Goal: Task Accomplishment & Management: Manage account settings

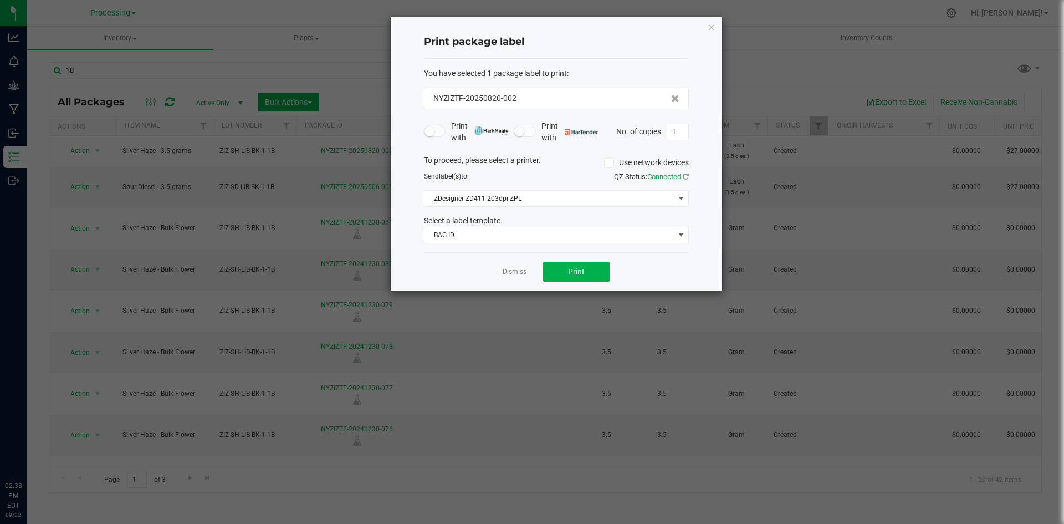
click at [527, 269] on div "Dismiss Print" at bounding box center [556, 271] width 265 height 38
click at [514, 272] on link "Dismiss" at bounding box center [515, 271] width 24 height 9
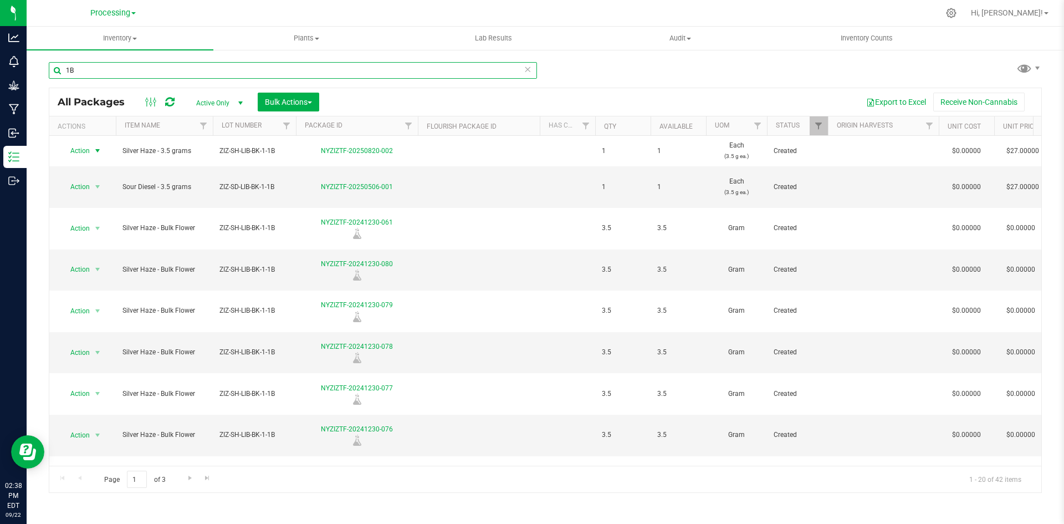
click at [393, 65] on input "1B" at bounding box center [293, 70] width 488 height 17
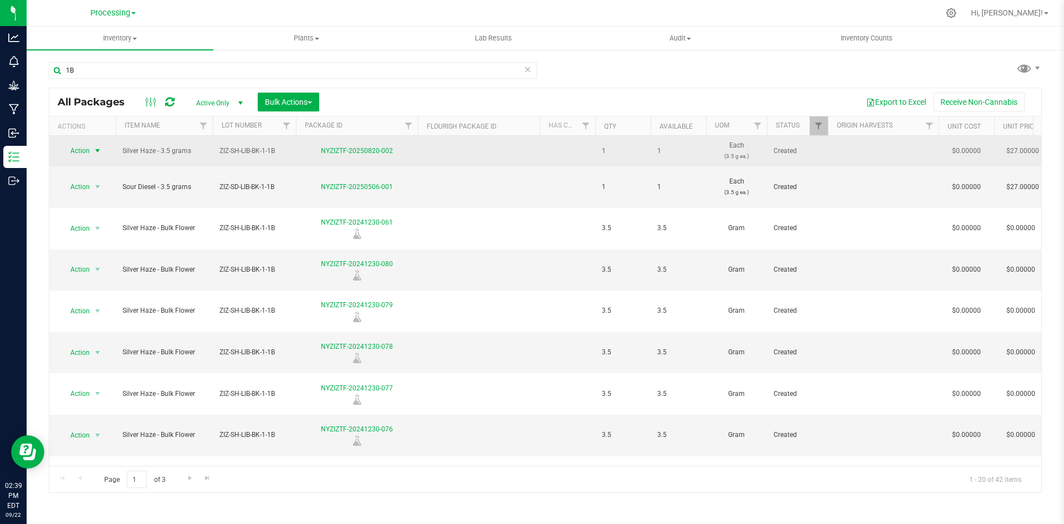
click at [91, 148] on span "select" at bounding box center [98, 151] width 14 height 16
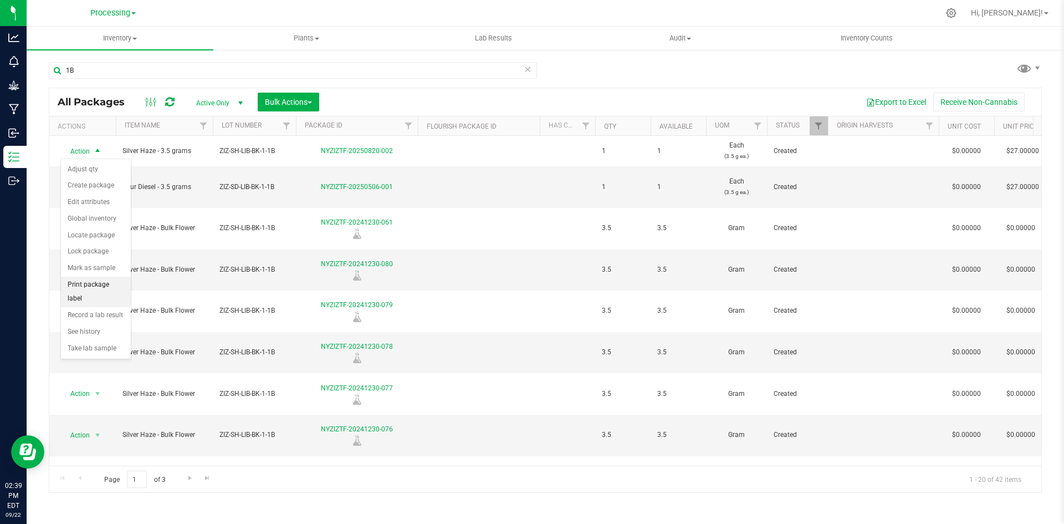
click at [98, 281] on li "Print package label" at bounding box center [96, 291] width 70 height 30
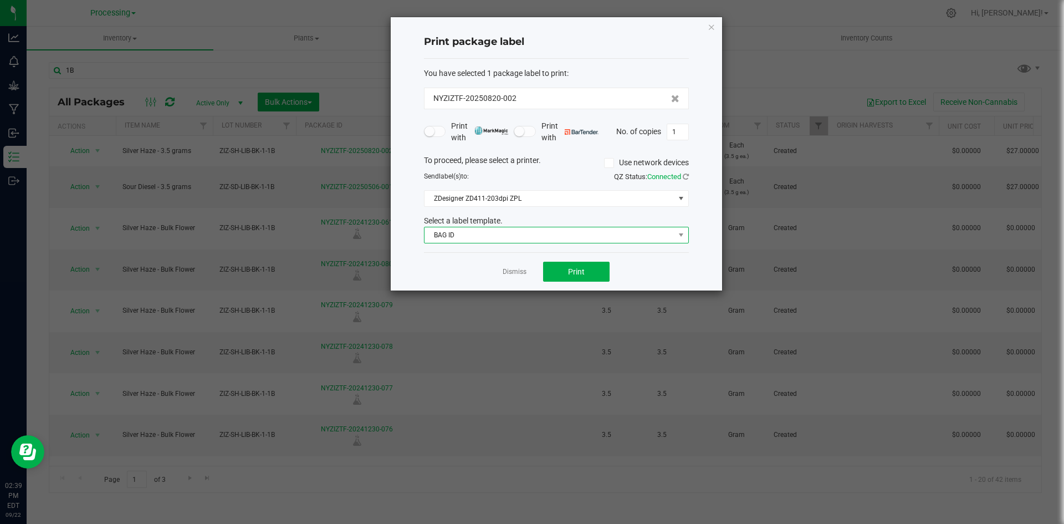
click at [568, 238] on span "BAG ID" at bounding box center [549, 235] width 250 height 16
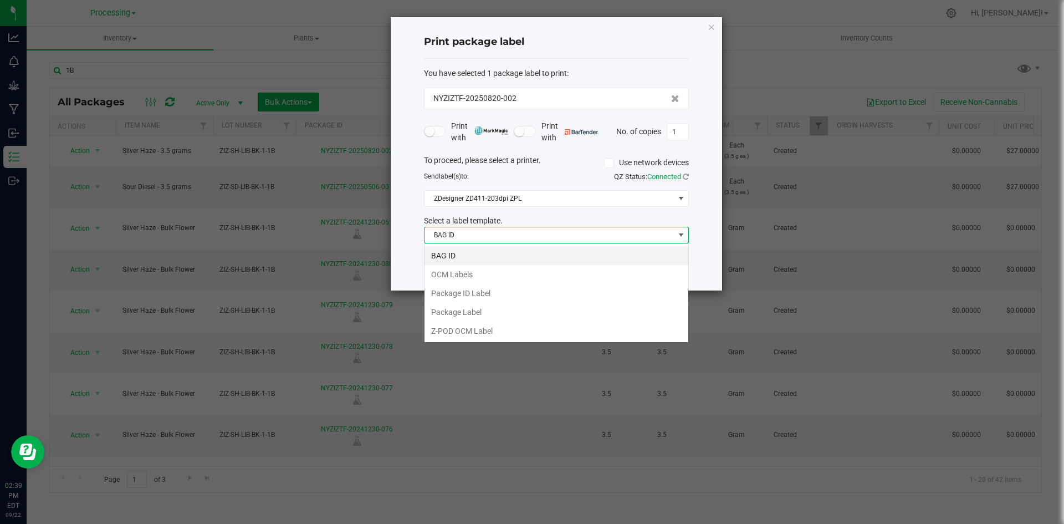
scroll to position [17, 265]
click at [501, 278] on li "OCM Labels" at bounding box center [556, 274] width 264 height 19
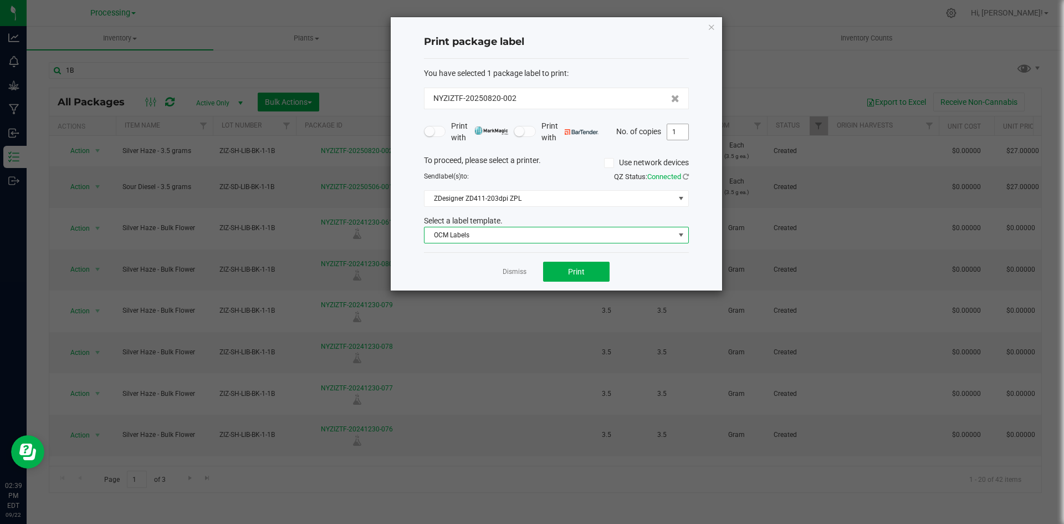
click at [674, 134] on input "1" at bounding box center [677, 132] width 21 height 16
type input "550"
click at [580, 270] on span "Print" at bounding box center [576, 271] width 17 height 9
click at [520, 268] on link "Dismiss" at bounding box center [515, 271] width 24 height 9
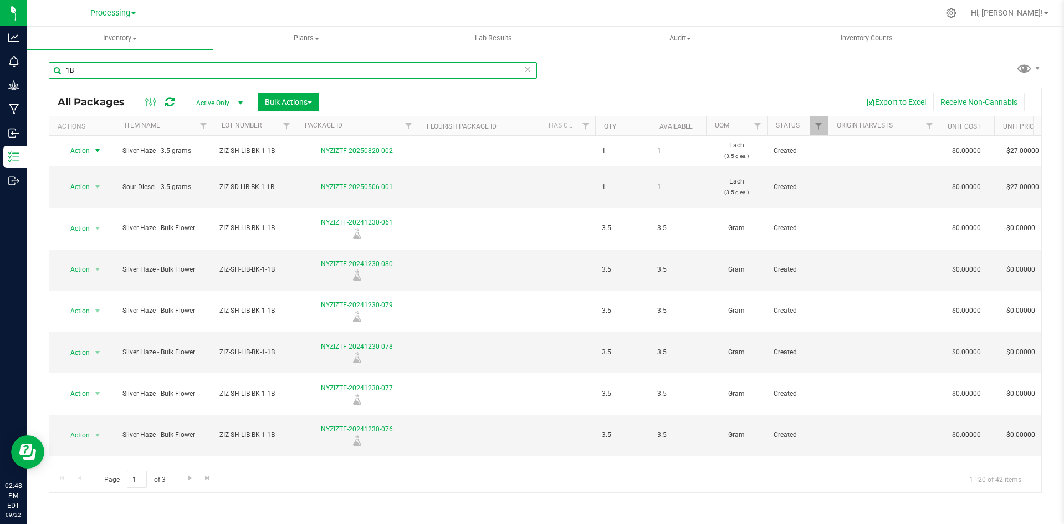
click at [118, 71] on input "1B" at bounding box center [293, 70] width 488 height 17
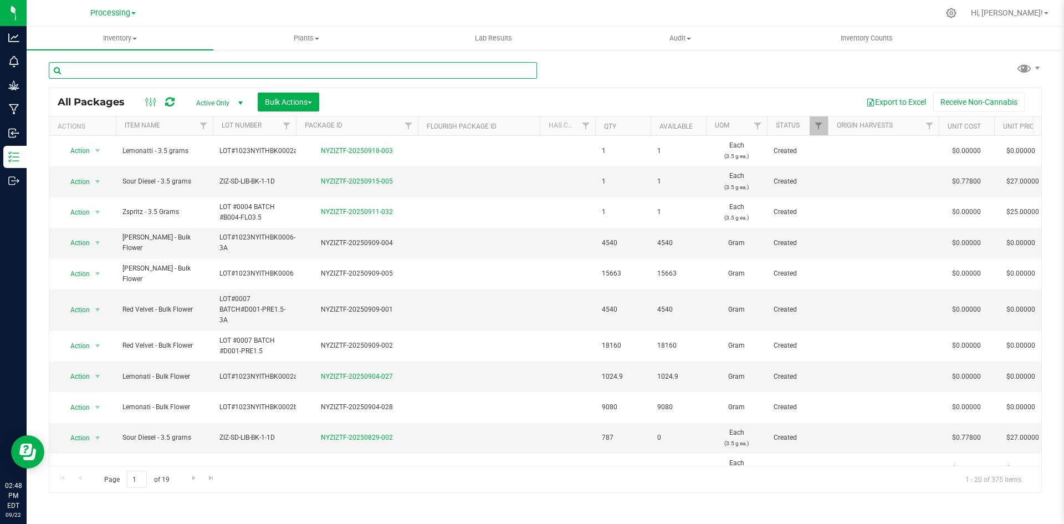
click at [272, 69] on input "text" at bounding box center [293, 70] width 488 height 17
type input "L"
type input "l"
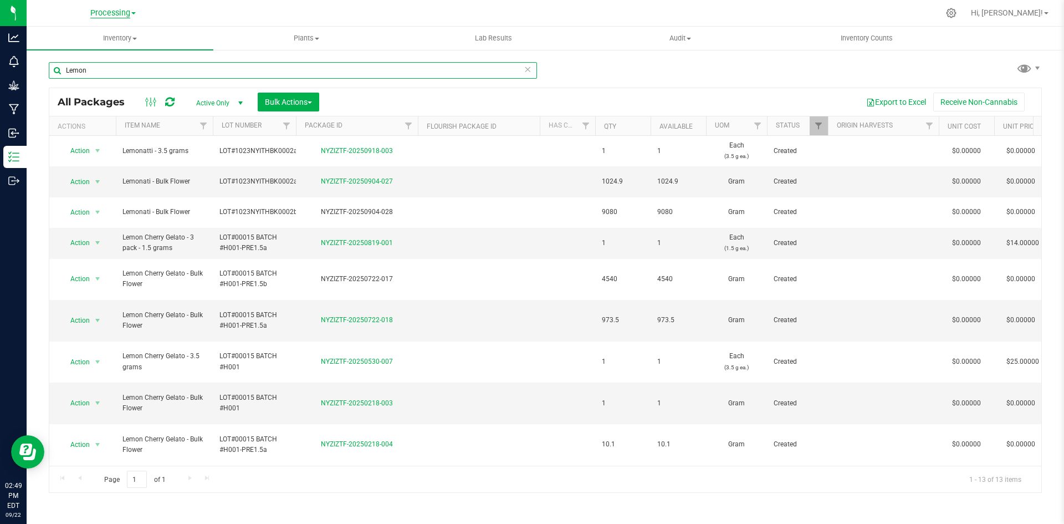
type input "Lemon"
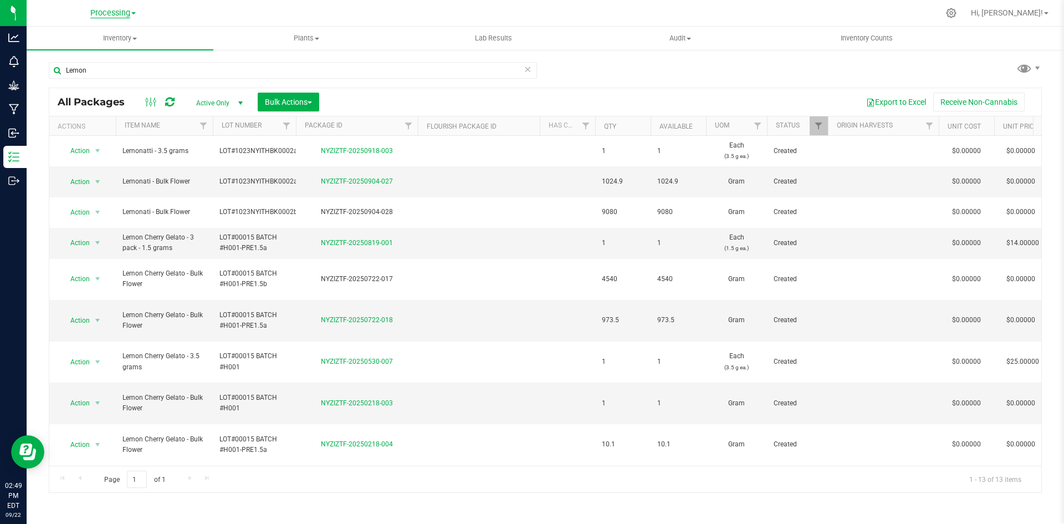
click at [118, 12] on span "Processing" at bounding box center [110, 13] width 40 height 10
click at [100, 109] on link "ZIZ NY GRW LLC (Distribution)" at bounding box center [113, 112] width 162 height 15
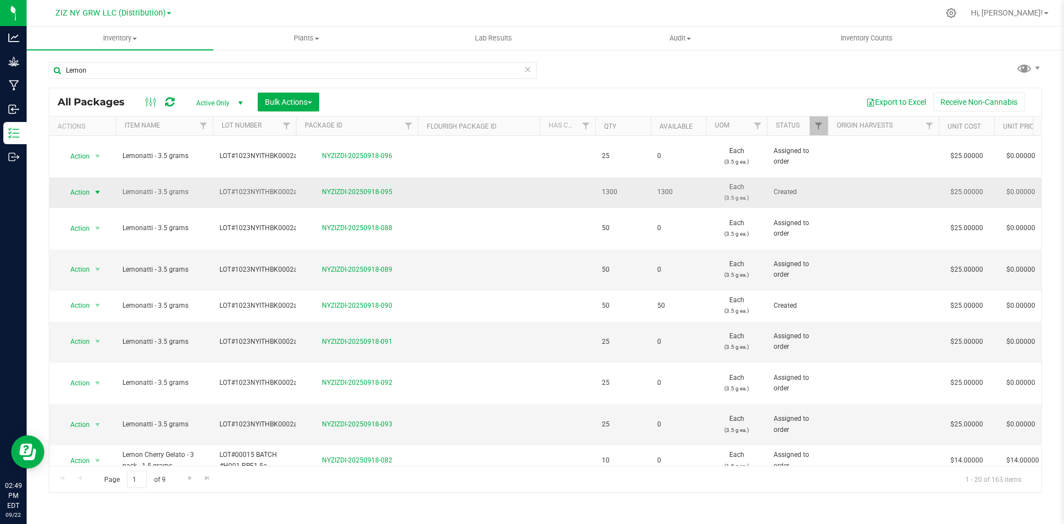
click at [81, 185] on span "Action" at bounding box center [75, 193] width 30 height 16
click at [491, 180] on td at bounding box center [479, 192] width 122 height 30
click at [88, 185] on span "Action" at bounding box center [75, 193] width 30 height 16
click at [91, 218] on li "Create package" at bounding box center [96, 216] width 70 height 17
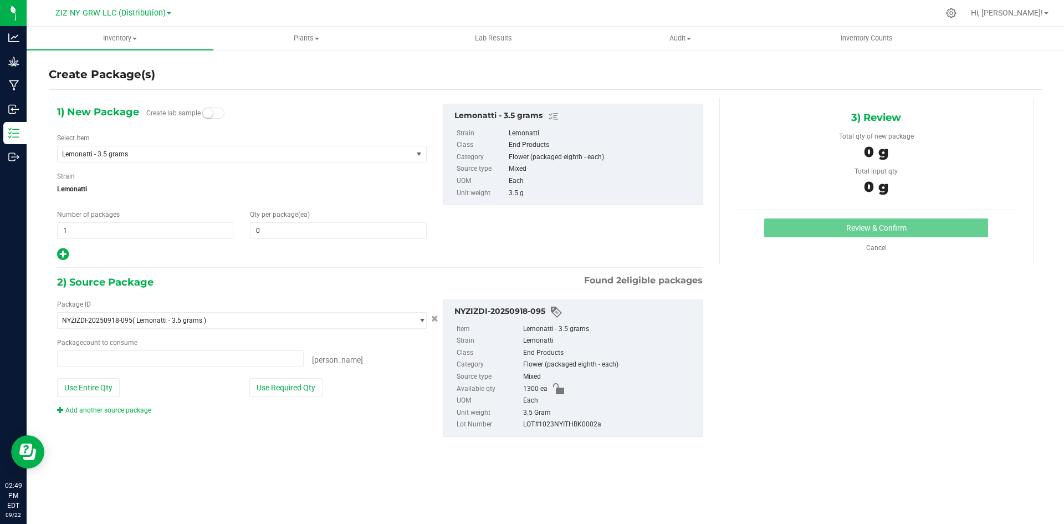
type input "0 ea"
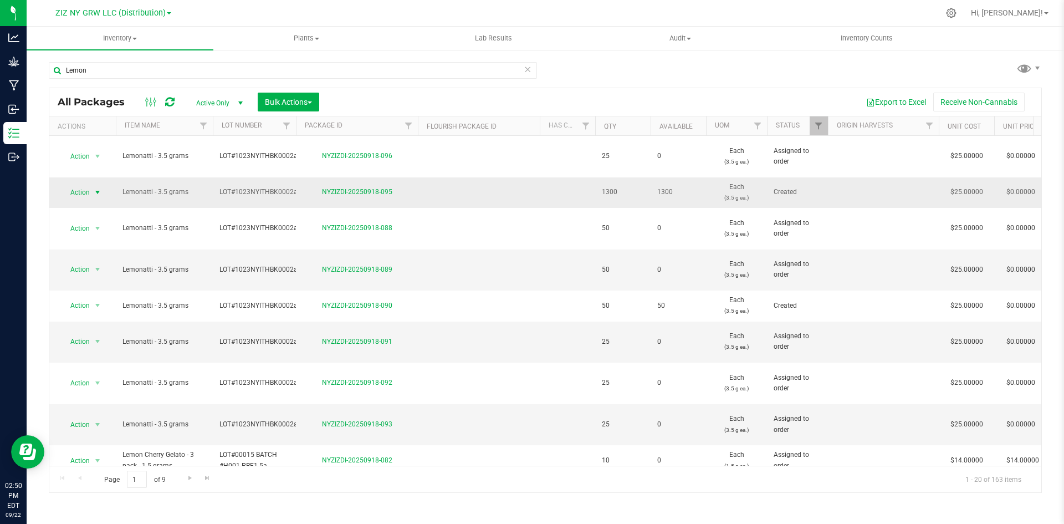
click at [75, 185] on span "Action" at bounding box center [75, 193] width 30 height 16
click at [111, 193] on li "Adjust qty" at bounding box center [96, 200] width 70 height 17
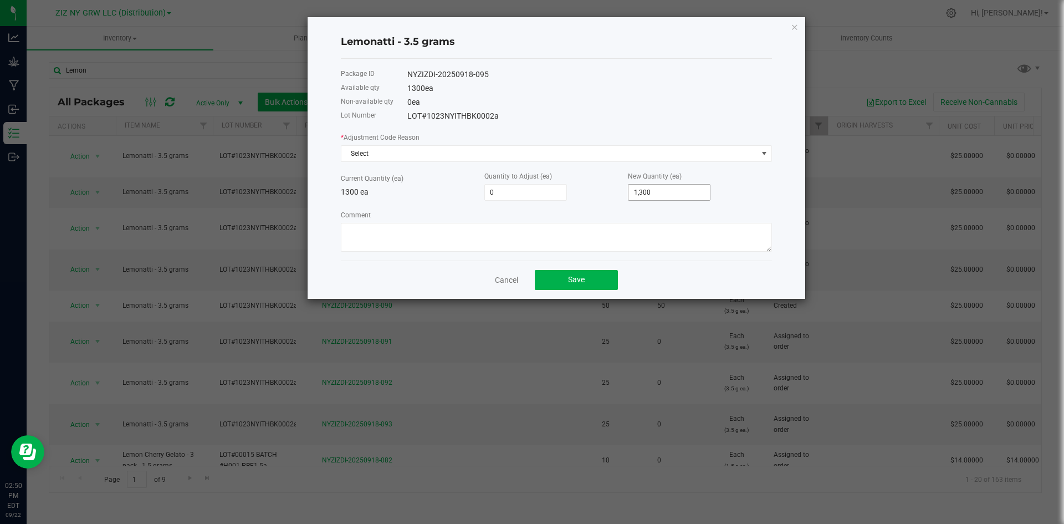
type input "1300"
click at [653, 187] on input "1300" at bounding box center [668, 193] width 81 height 16
type input "-1,299"
type input "1"
type input "-1,286"
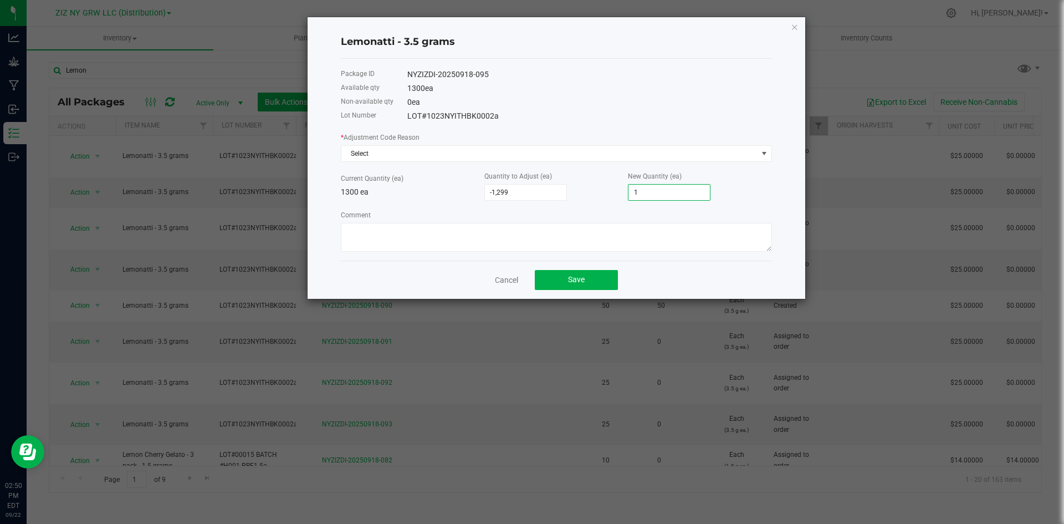
type input "14"
type input "-1,299"
type input "1"
type input "-1,285"
type input "15"
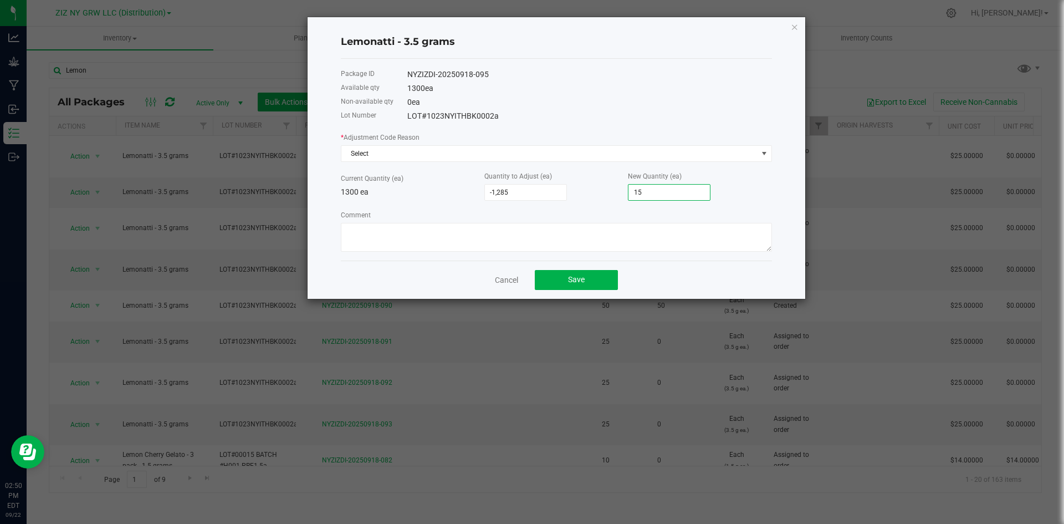
type input "-1,148"
type input "152"
type input "225"
type input "1,525"
click at [566, 283] on button "Save" at bounding box center [576, 280] width 83 height 20
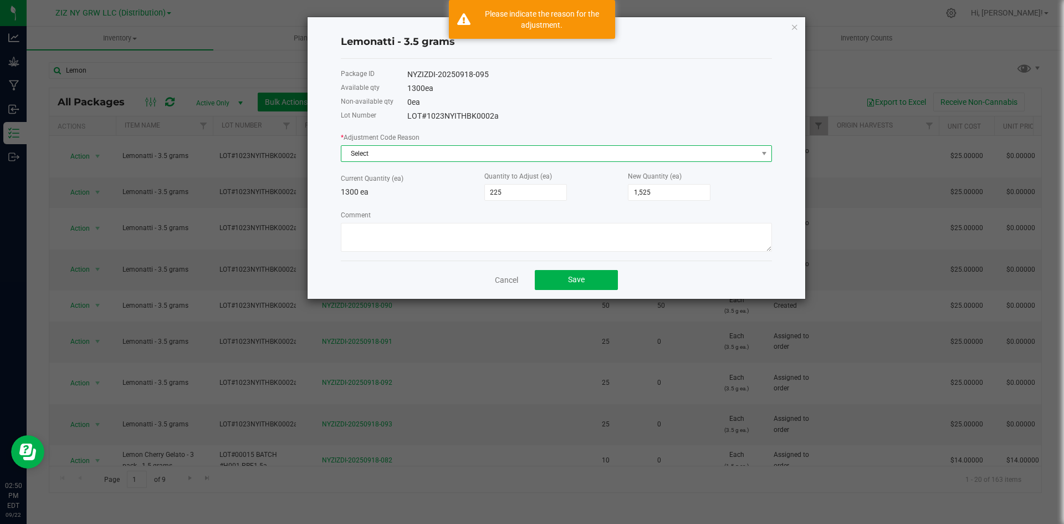
click at [481, 154] on span "Select" at bounding box center [549, 154] width 416 height 16
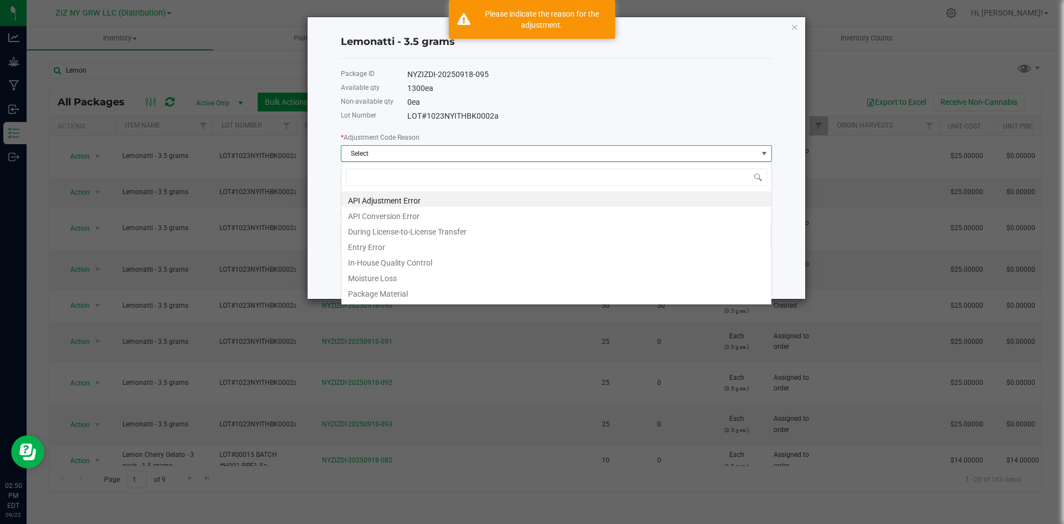
scroll to position [17, 431]
click at [382, 201] on li "API Adjustment Error" at bounding box center [556, 199] width 430 height 16
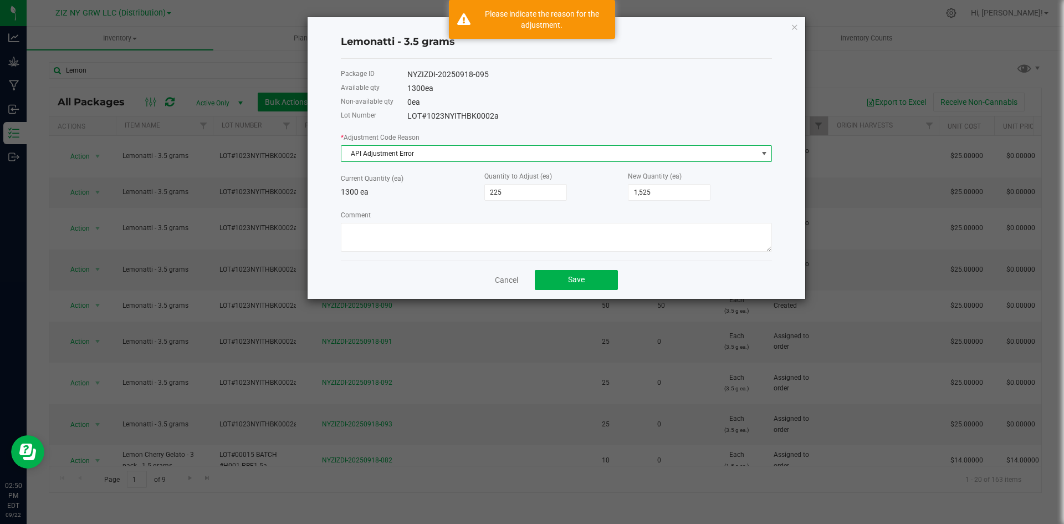
click at [403, 149] on span "API Adjustment Error" at bounding box center [549, 154] width 416 height 16
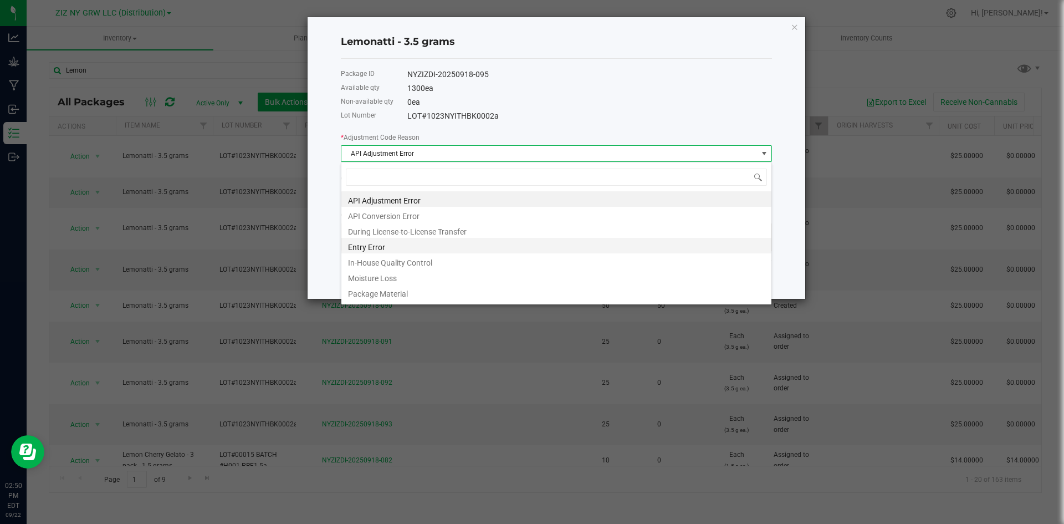
click at [396, 245] on li "Entry Error" at bounding box center [556, 246] width 430 height 16
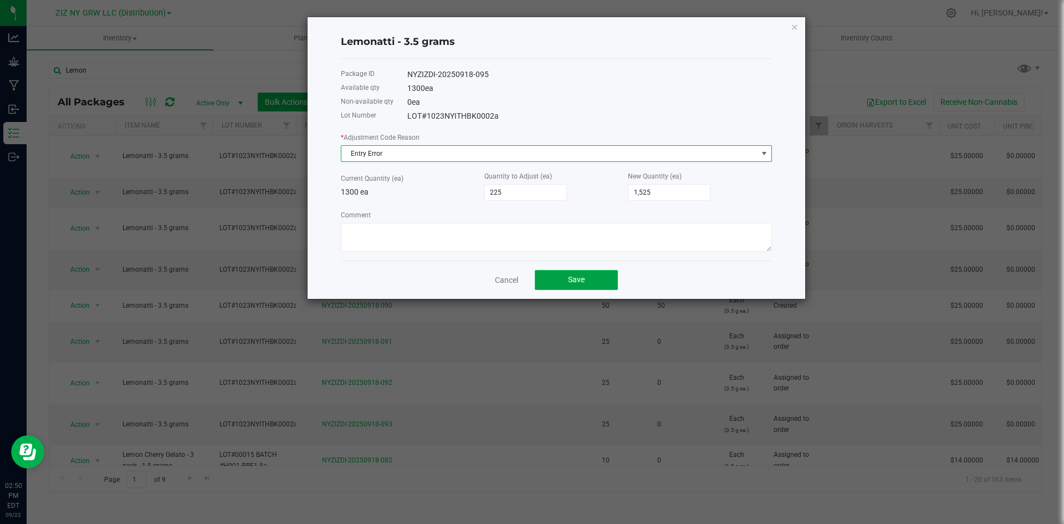
click at [595, 280] on button "Save" at bounding box center [576, 280] width 83 height 20
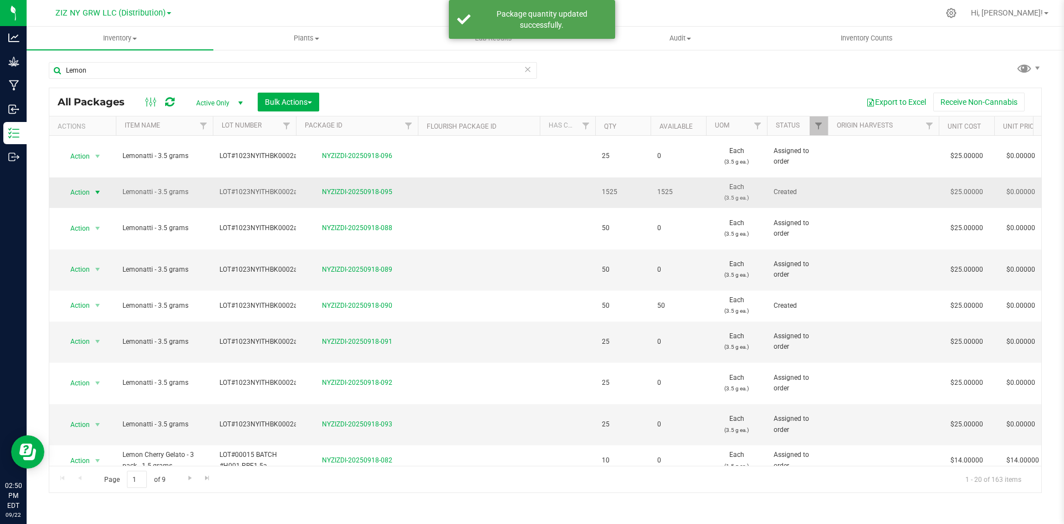
click at [84, 185] on span "Action" at bounding box center [75, 193] width 30 height 16
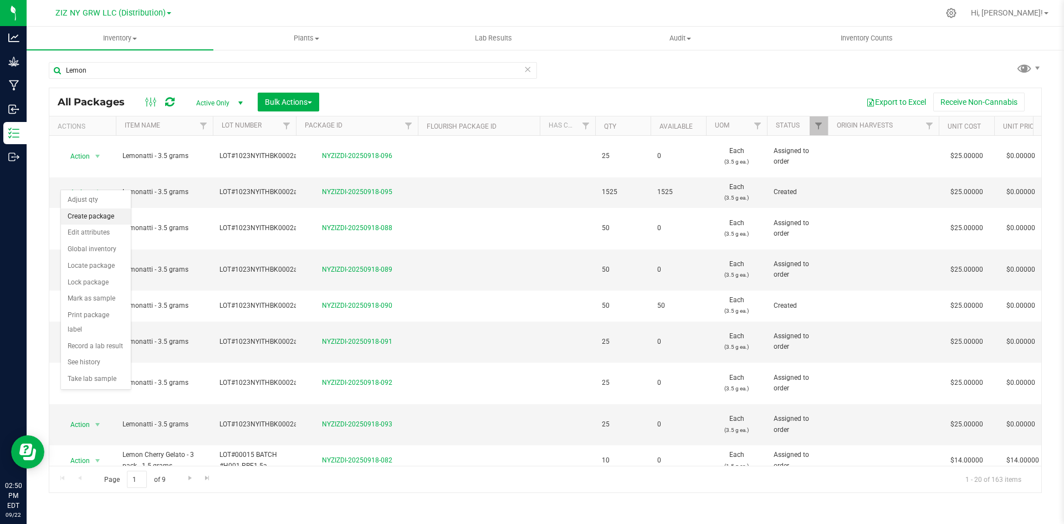
click at [89, 215] on li "Create package" at bounding box center [96, 216] width 70 height 17
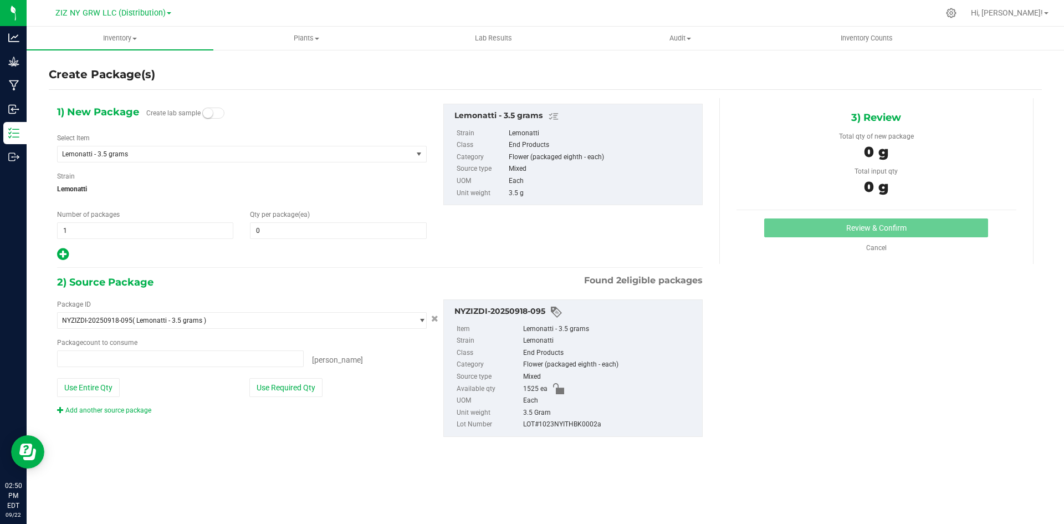
type input "0"
type input "0 ea"
click at [103, 235] on input "1" at bounding box center [145, 231] width 175 height 16
type input "43"
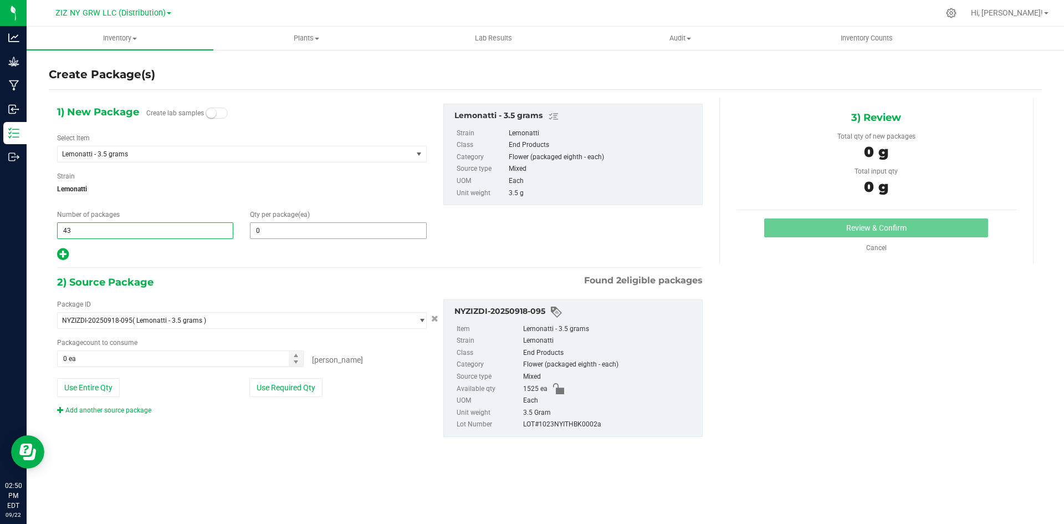
click at [315, 228] on span "0 0" at bounding box center [338, 230] width 176 height 17
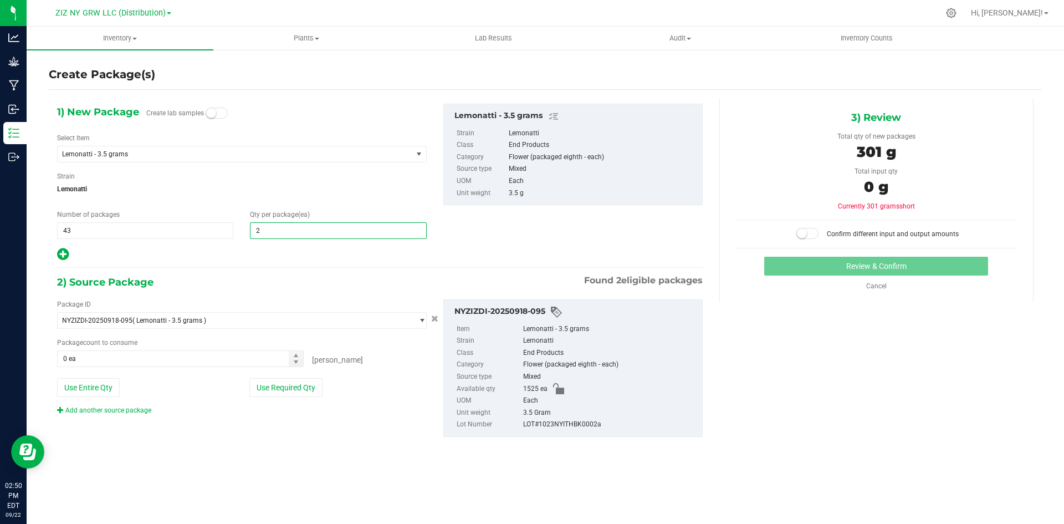
type input "25"
click at [65, 253] on icon at bounding box center [63, 254] width 12 height 14
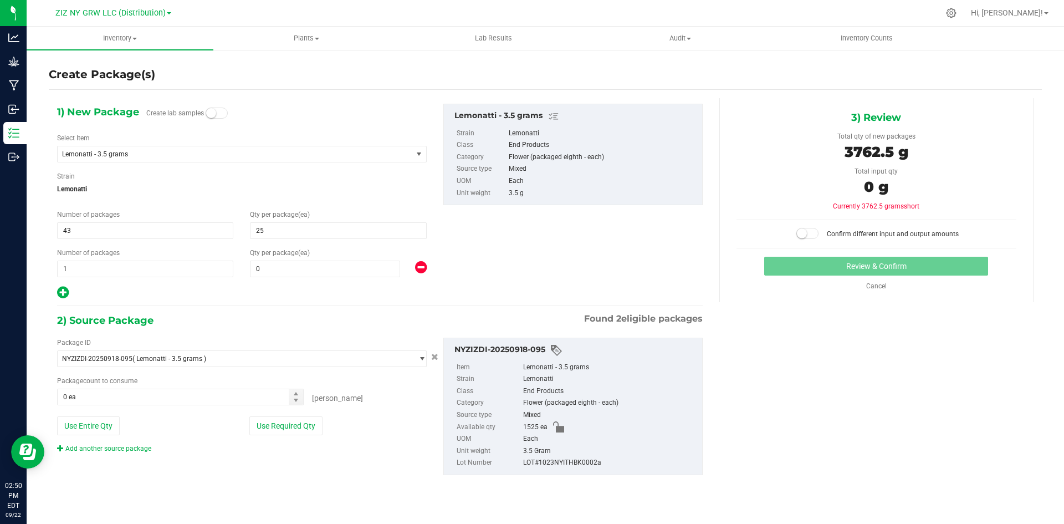
type input "25"
click at [216, 275] on span "1 1" at bounding box center [145, 268] width 176 height 17
type input "9"
click at [296, 259] on div "Qty per package (ea) 0 0" at bounding box center [338, 262] width 193 height 29
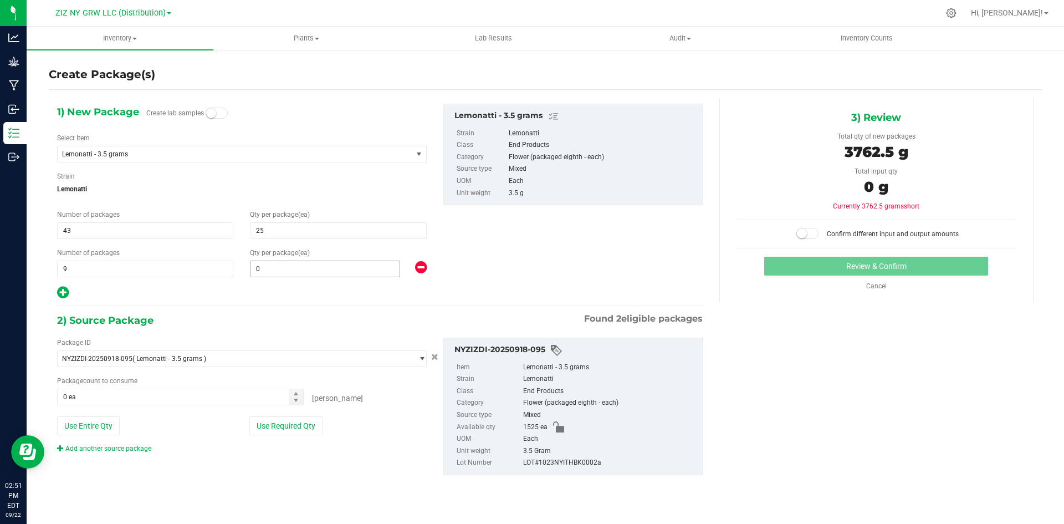
click at [296, 267] on span "0 0" at bounding box center [325, 268] width 150 height 17
type input "50"
click at [306, 421] on button "Use Required Qty" at bounding box center [285, 425] width 73 height 19
type input "1525 ea"
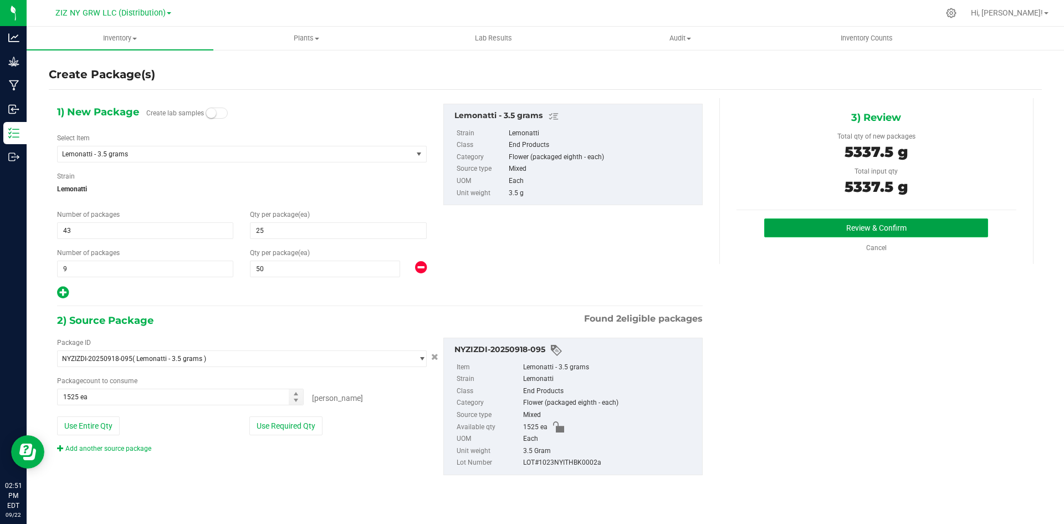
click at [829, 229] on button "Review & Confirm" at bounding box center [876, 227] width 224 height 19
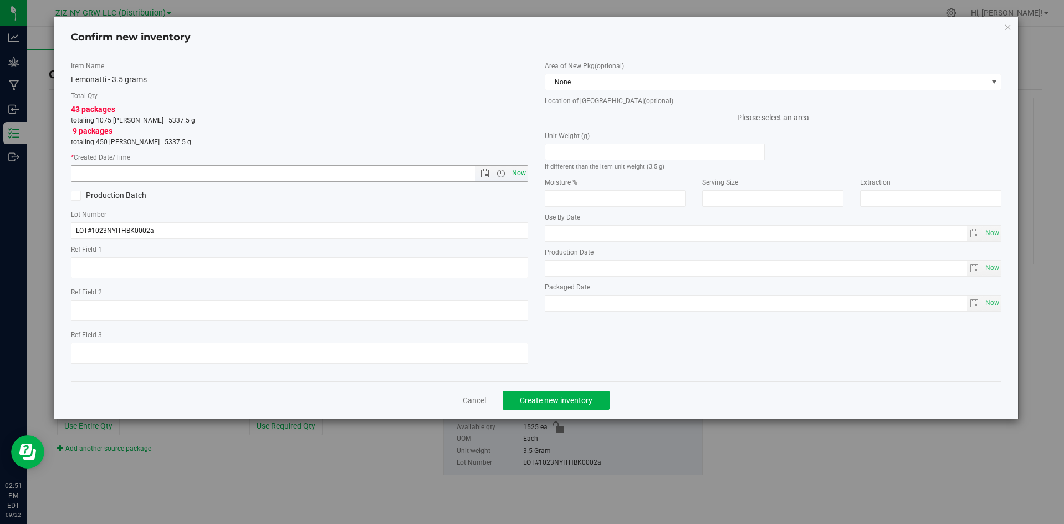
click at [516, 173] on span "Now" at bounding box center [518, 173] width 19 height 16
type input "[DATE] 2:51 PM"
click at [700, 88] on span "None" at bounding box center [766, 82] width 442 height 16
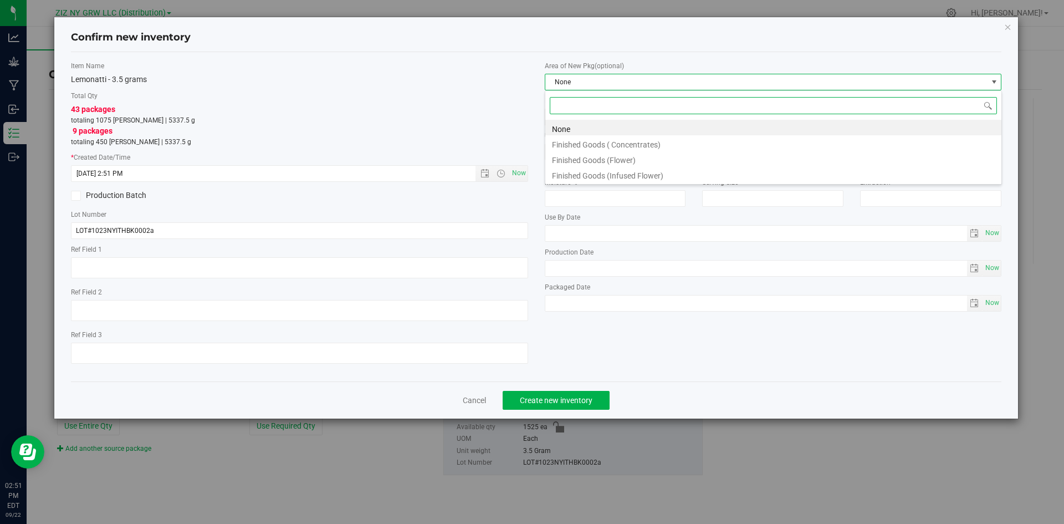
scroll to position [17, 457]
click at [617, 132] on li "None" at bounding box center [773, 128] width 456 height 16
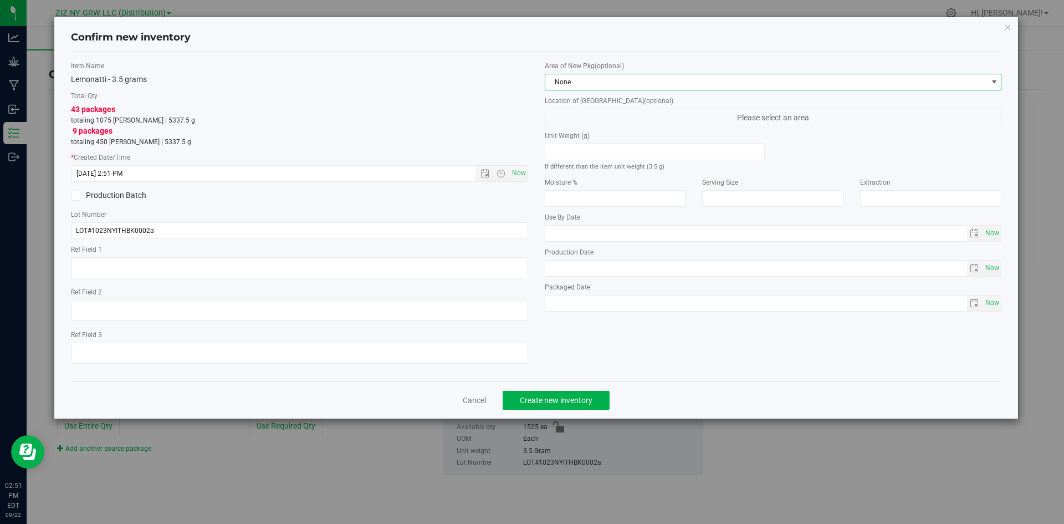
click at [565, 409] on div "Cancel Create new inventory" at bounding box center [536, 399] width 931 height 37
click at [571, 399] on span "Create new inventory" at bounding box center [556, 400] width 73 height 9
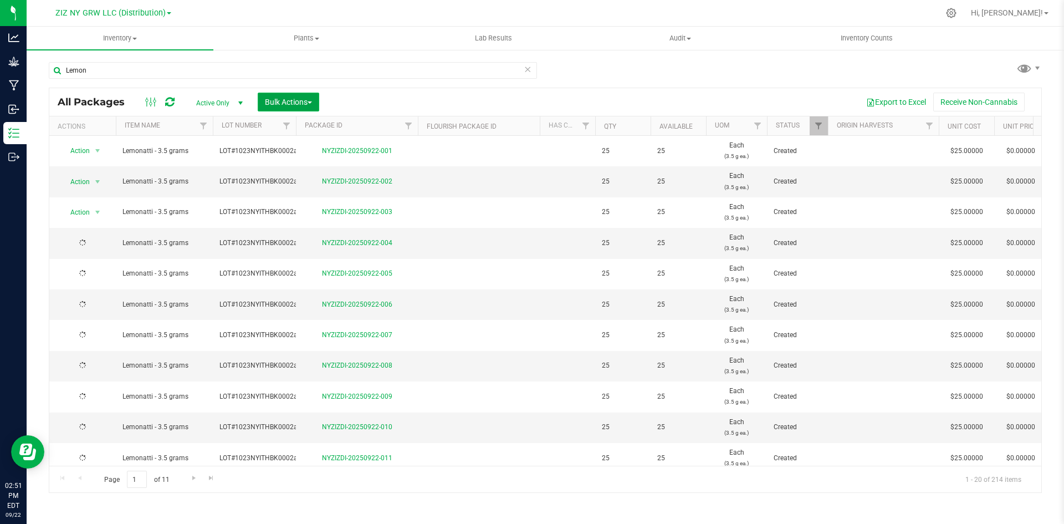
click at [312, 101] on span "button" at bounding box center [310, 102] width 4 height 2
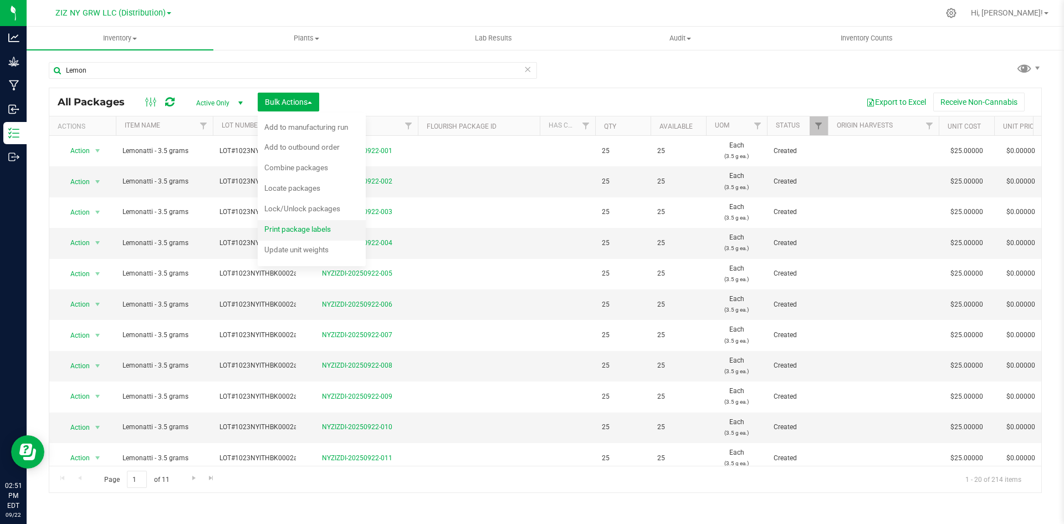
click at [328, 232] on span "Print package labels" at bounding box center [297, 228] width 66 height 9
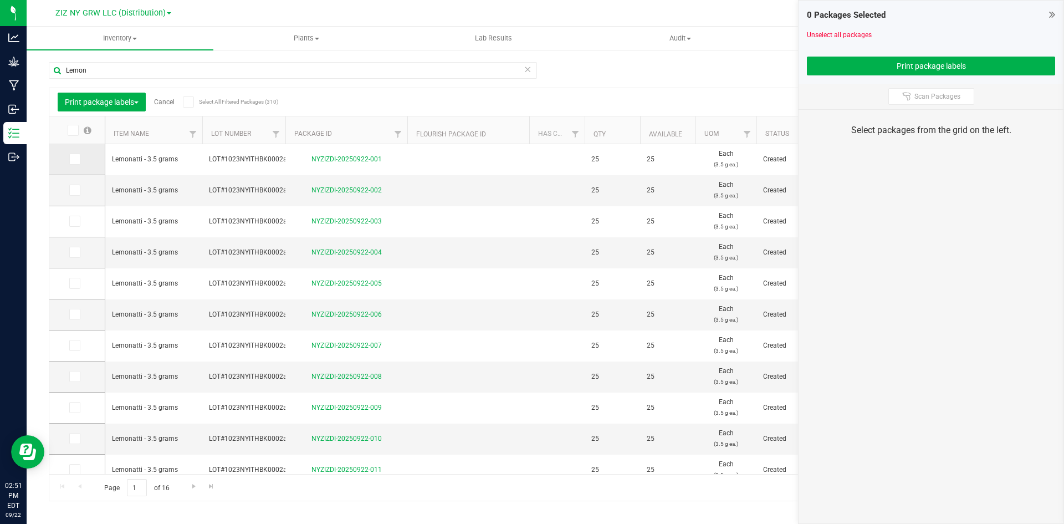
click at [70, 158] on span at bounding box center [74, 158] width 11 height 11
click at [0, 0] on input "checkbox" at bounding box center [0, 0] width 0 height 0
click at [73, 163] on span at bounding box center [74, 158] width 11 height 11
click at [0, 0] on input "checkbox" at bounding box center [0, 0] width 0 height 0
click at [74, 130] on icon at bounding box center [72, 130] width 7 height 0
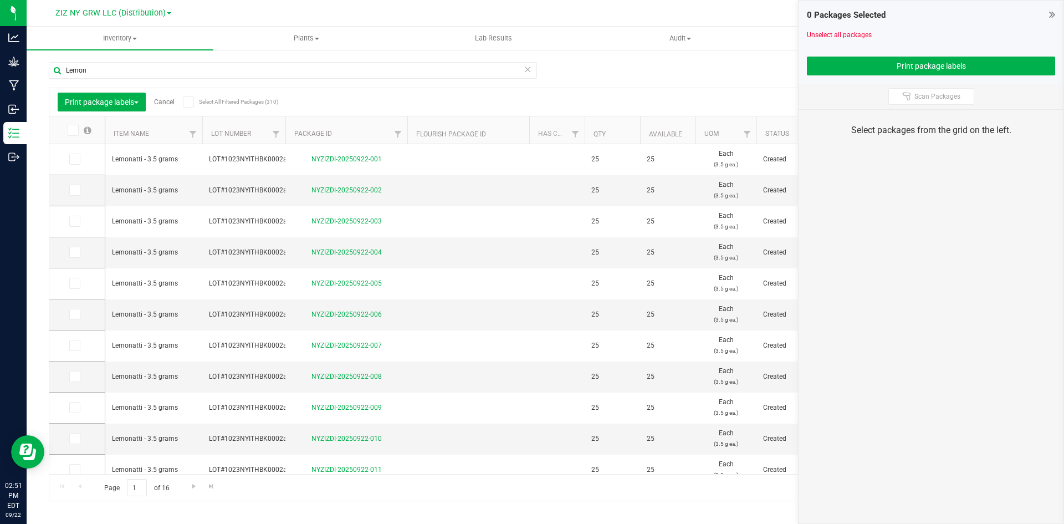
click at [0, 0] on input "checkbox" at bounding box center [0, 0] width 0 height 0
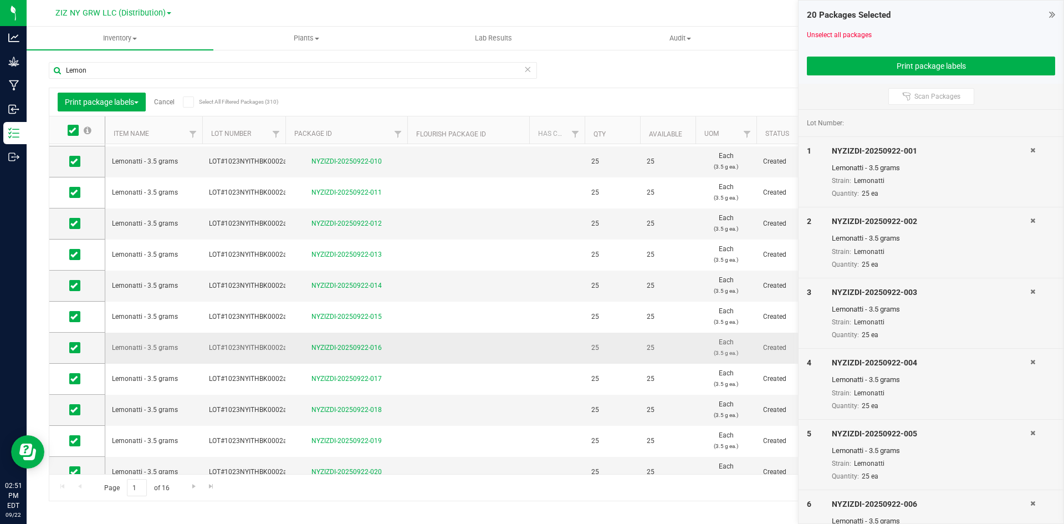
scroll to position [290, 0]
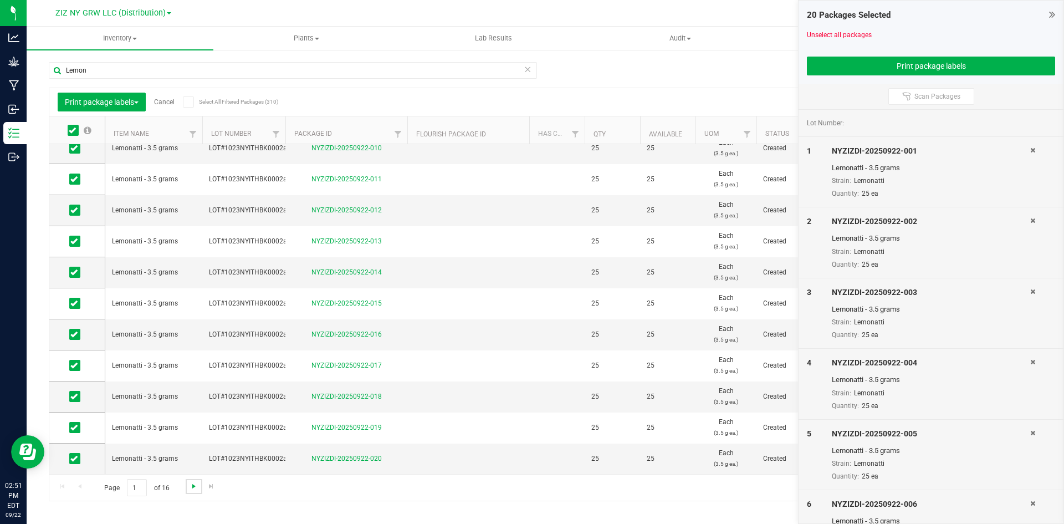
click at [195, 486] on span "Go to the next page" at bounding box center [193, 485] width 9 height 9
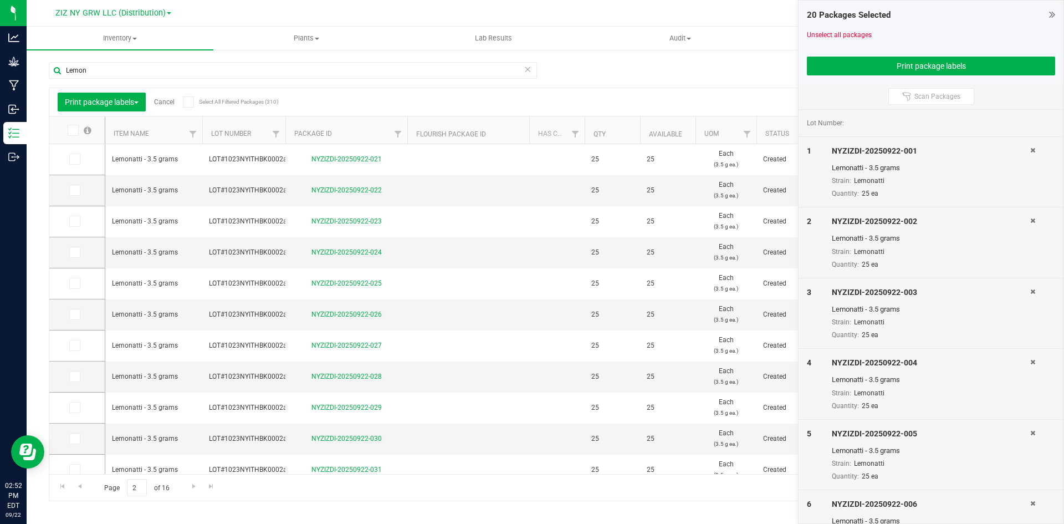
click at [77, 129] on span at bounding box center [73, 130] width 11 height 11
click at [0, 0] on input "checkbox" at bounding box center [0, 0] width 0 height 0
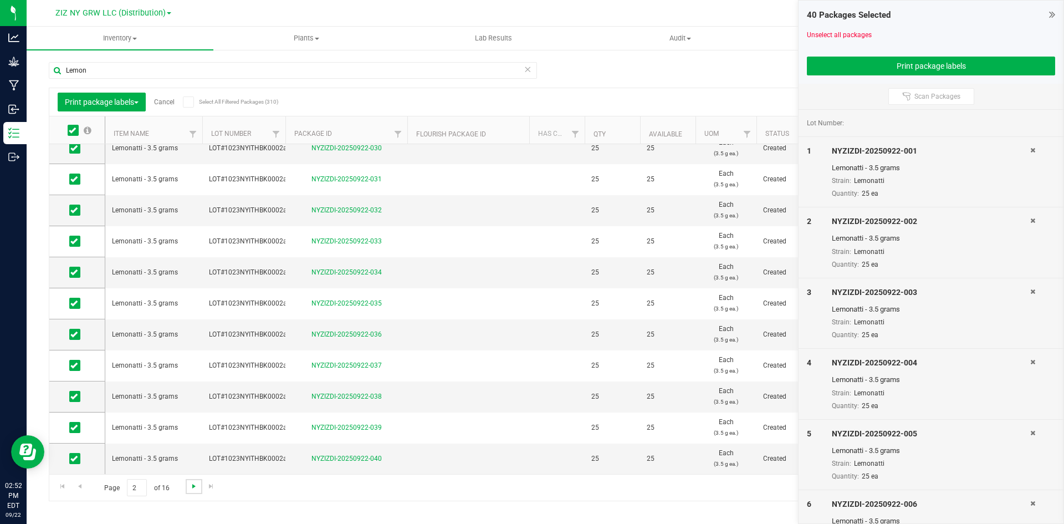
click at [192, 485] on span "Go to the next page" at bounding box center [193, 485] width 9 height 9
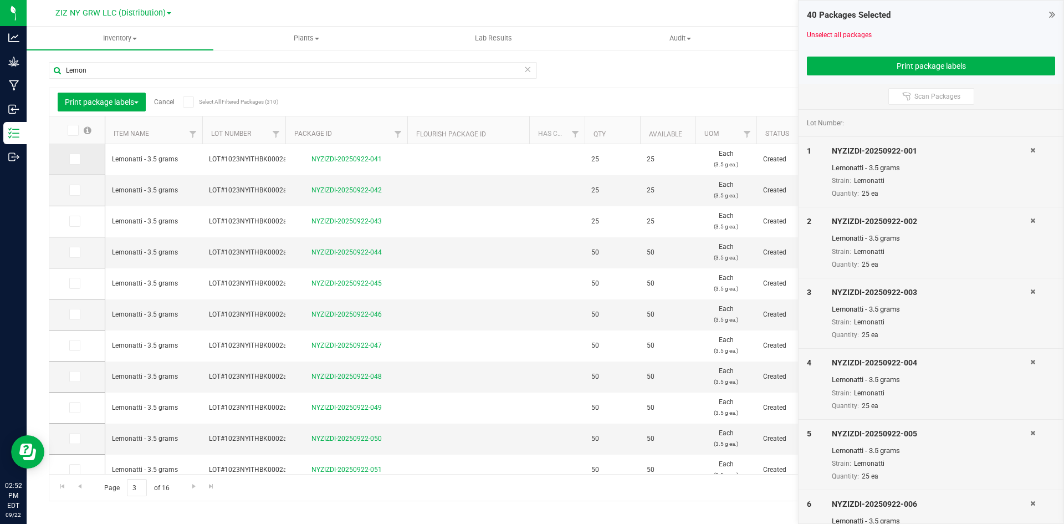
click at [71, 130] on icon at bounding box center [72, 130] width 7 height 0
click at [0, 0] on input "checkbox" at bounding box center [0, 0] width 0 height 0
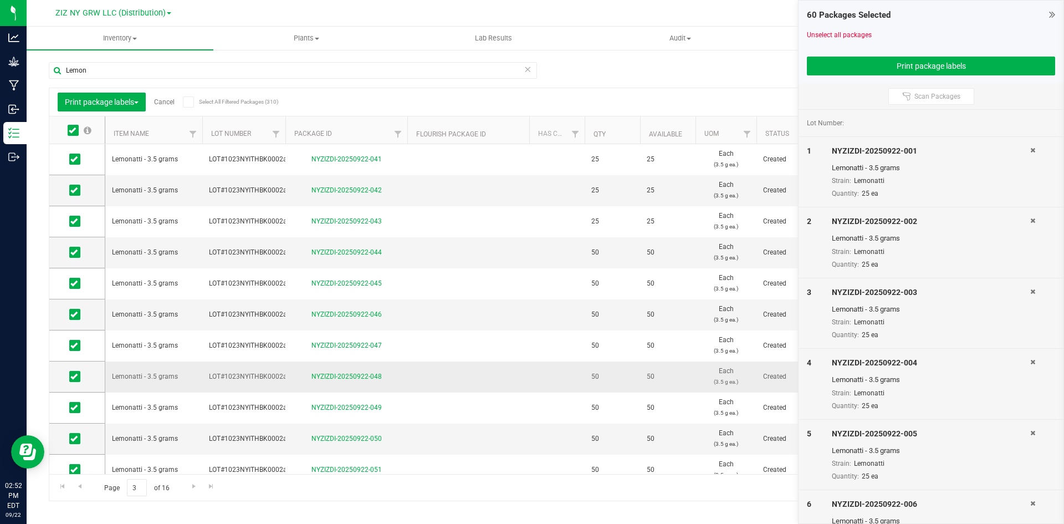
scroll to position [290, 0]
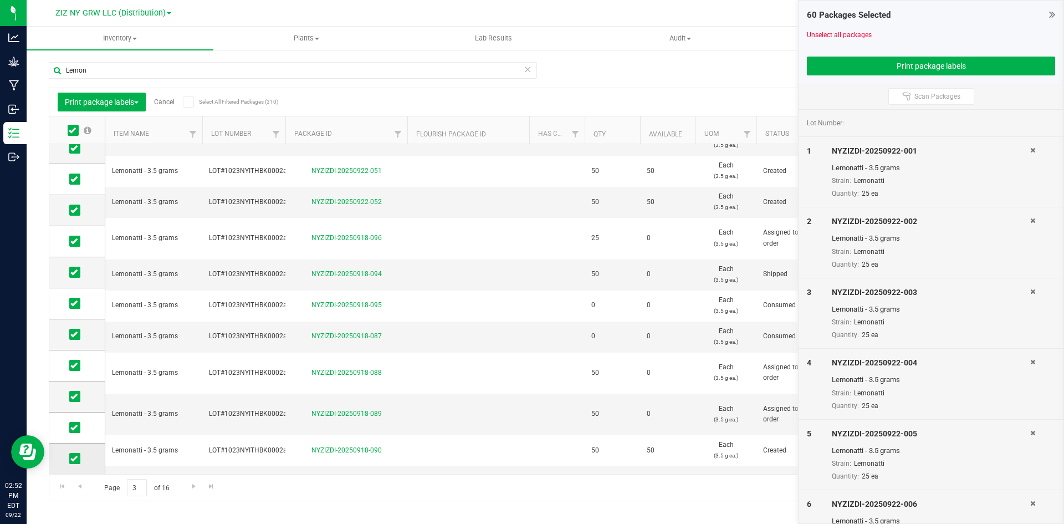
click at [77, 458] on icon at bounding box center [73, 458] width 7 height 0
click at [0, 0] on input "checkbox" at bounding box center [0, 0] width 0 height 0
click at [72, 422] on span at bounding box center [74, 427] width 11 height 11
click at [0, 0] on input "checkbox" at bounding box center [0, 0] width 0 height 0
click at [78, 396] on span at bounding box center [74, 396] width 11 height 11
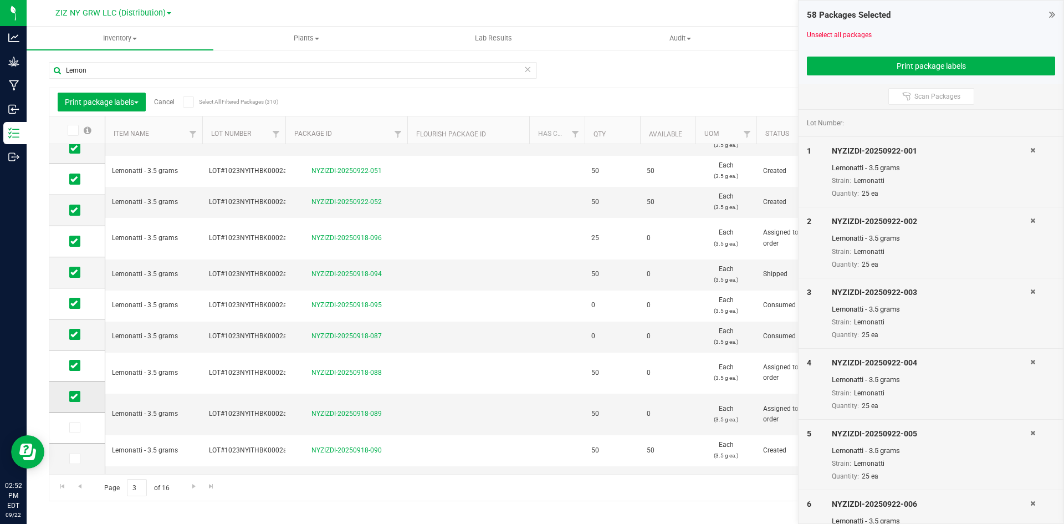
click at [0, 0] on input "checkbox" at bounding box center [0, 0] width 0 height 0
click at [75, 358] on td at bounding box center [76, 365] width 55 height 31
click at [75, 365] on icon at bounding box center [73, 365] width 7 height 0
click at [0, 0] on input "checkbox" at bounding box center [0, 0] width 0 height 0
click at [76, 334] on icon at bounding box center [73, 334] width 7 height 0
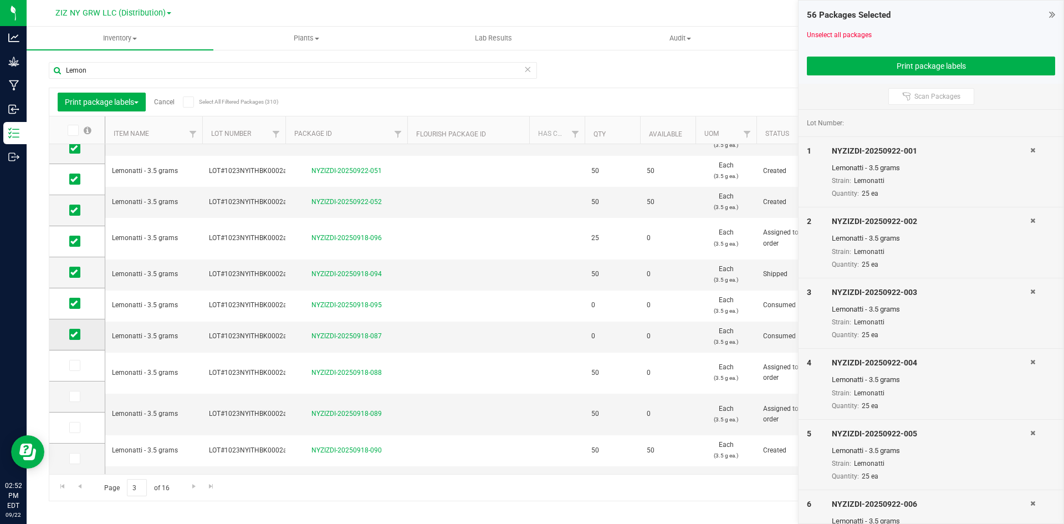
click at [0, 0] on input "checkbox" at bounding box center [0, 0] width 0 height 0
click at [75, 303] on icon at bounding box center [73, 303] width 7 height 0
click at [0, 0] on input "checkbox" at bounding box center [0, 0] width 0 height 0
click at [72, 272] on icon at bounding box center [73, 272] width 7 height 0
click at [0, 0] on input "checkbox" at bounding box center [0, 0] width 0 height 0
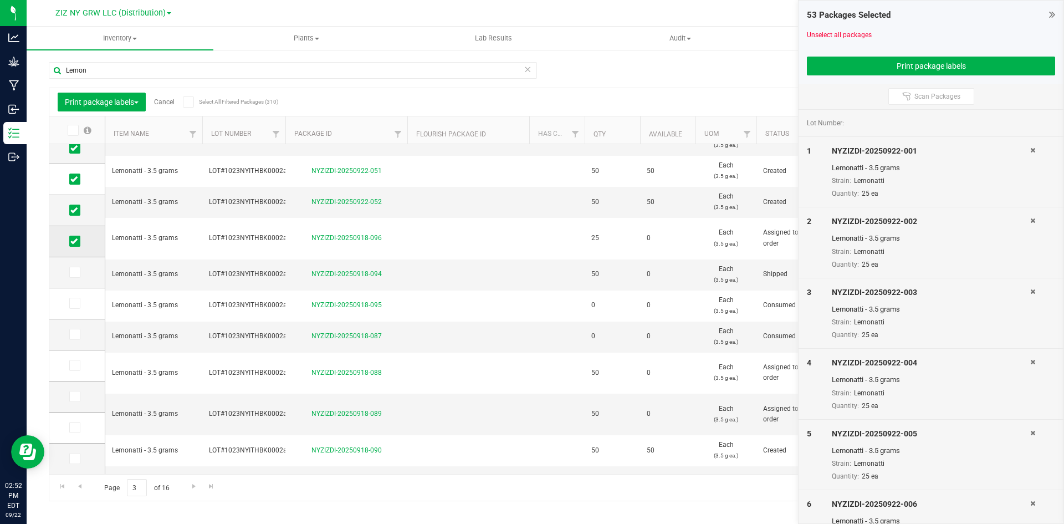
click at [79, 242] on span at bounding box center [74, 240] width 11 height 11
click at [0, 0] on input "checkbox" at bounding box center [0, 0] width 0 height 0
click at [75, 210] on icon at bounding box center [73, 210] width 7 height 0
click at [0, 0] on input "checkbox" at bounding box center [0, 0] width 0 height 0
click at [75, 210] on icon at bounding box center [73, 210] width 7 height 0
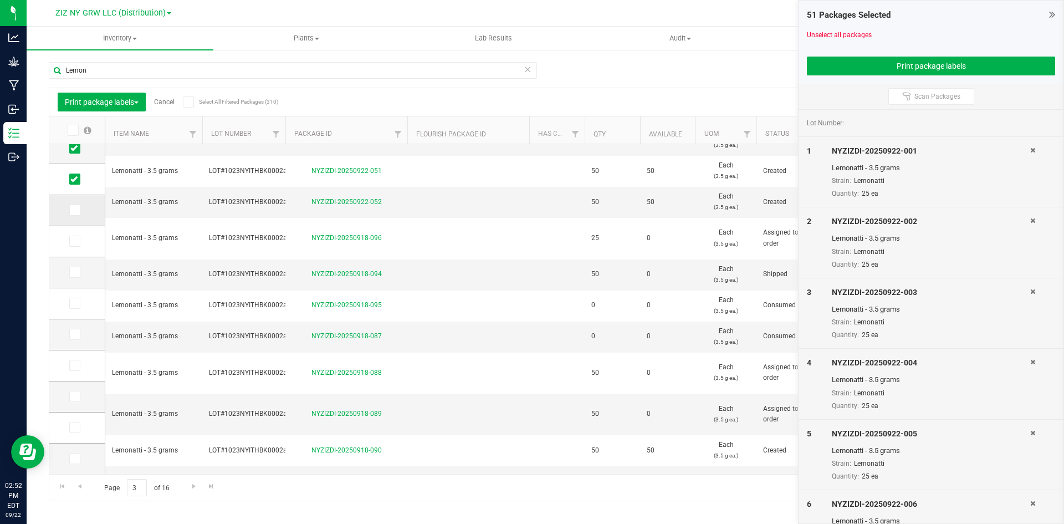
click at [0, 0] on input "checkbox" at bounding box center [0, 0] width 0 height 0
click at [70, 427] on icon at bounding box center [73, 427] width 7 height 0
click at [0, 0] on input "checkbox" at bounding box center [0, 0] width 0 height 0
click at [890, 72] on button "Print package labels" at bounding box center [931, 66] width 248 height 19
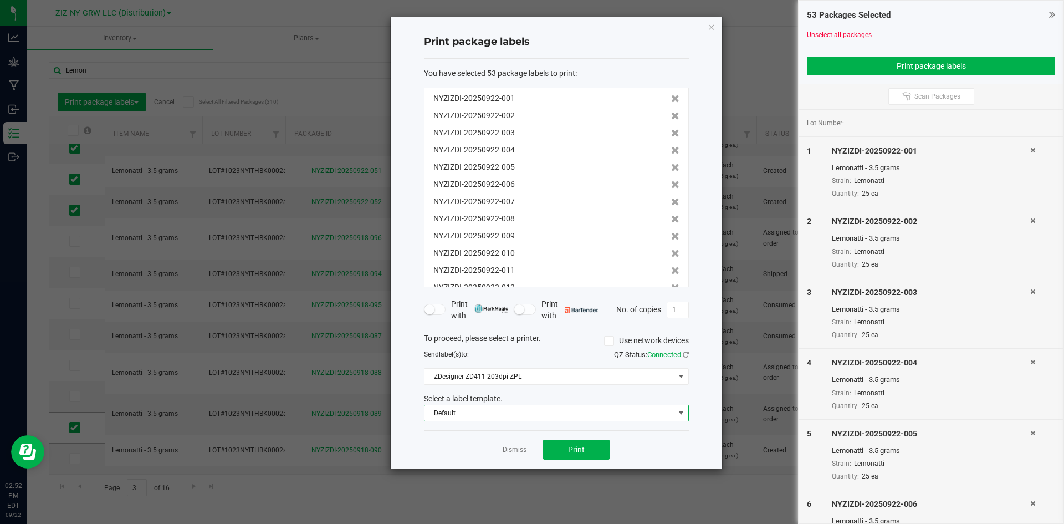
click at [562, 421] on span "Default" at bounding box center [556, 412] width 265 height 17
click at [522, 455] on li "Package ID Label" at bounding box center [556, 452] width 264 height 19
click at [580, 449] on span "Print" at bounding box center [576, 449] width 17 height 9
